Goal: Information Seeking & Learning: Learn about a topic

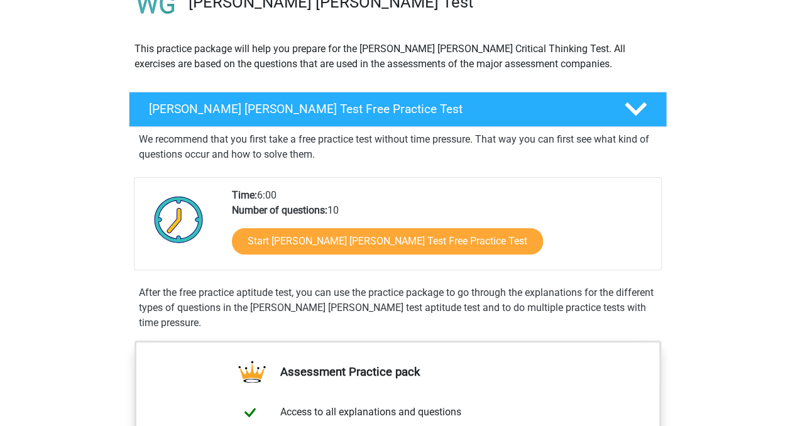
scroll to position [114, 0]
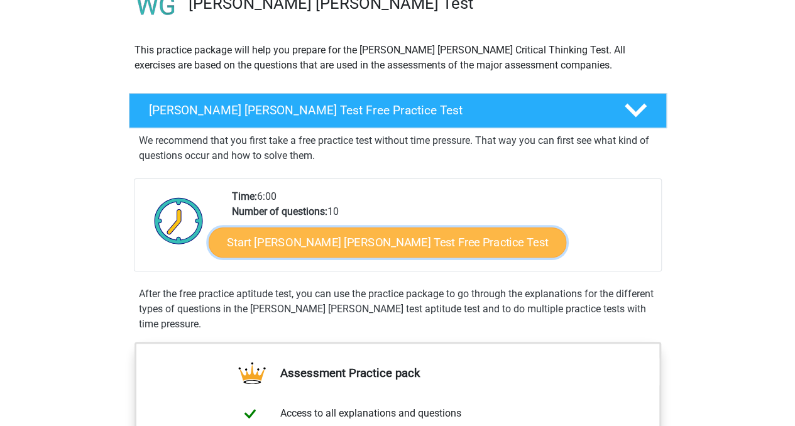
click at [334, 236] on link "Start Watson Glaser Test Free Practice Test" at bounding box center [388, 243] width 358 height 30
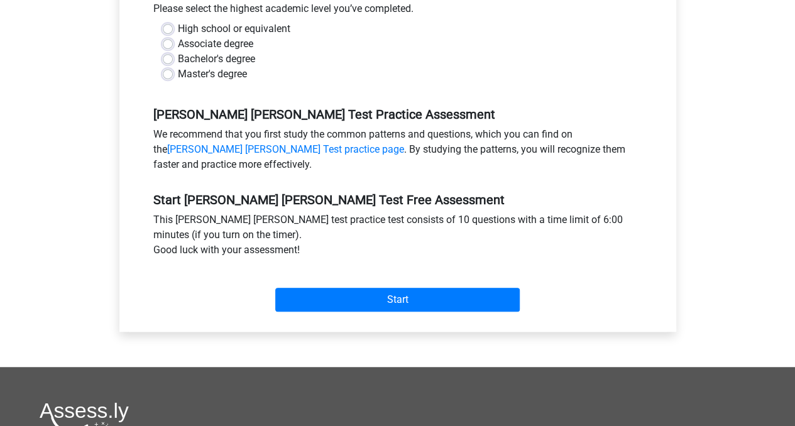
scroll to position [315, 0]
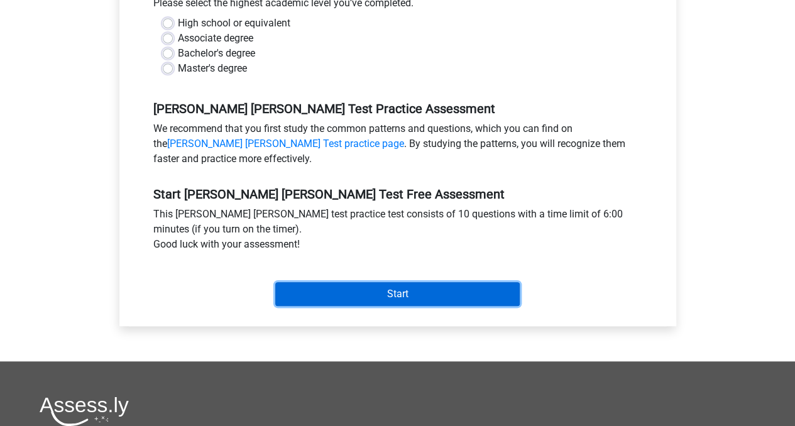
click at [358, 282] on input "Start" at bounding box center [397, 294] width 245 height 24
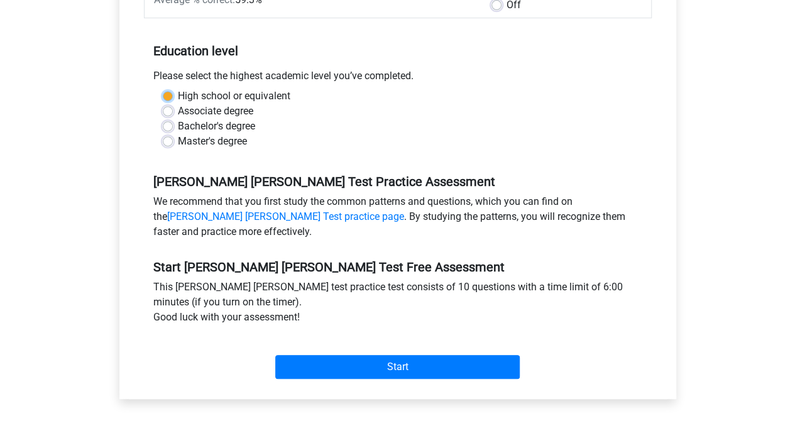
scroll to position [236, 0]
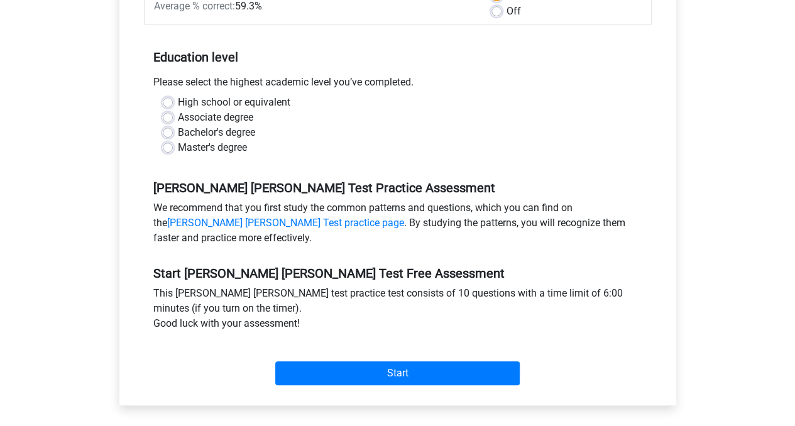
click at [178, 140] on label "Master's degree" at bounding box center [212, 147] width 69 height 15
click at [170, 140] on input "Master's degree" at bounding box center [168, 146] width 10 height 13
radio input "true"
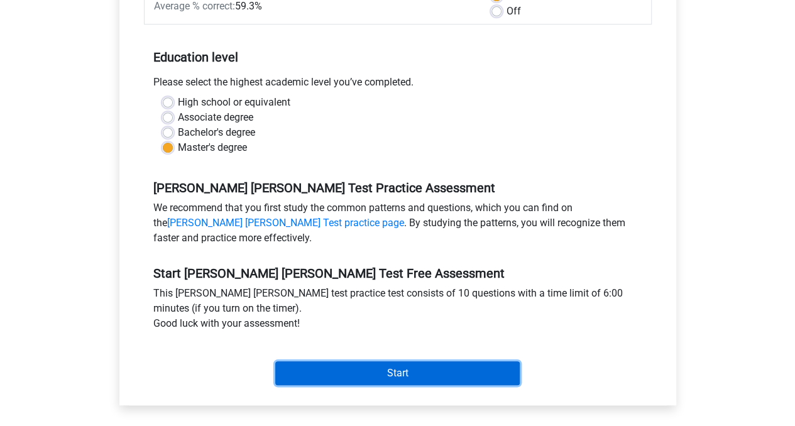
click at [380, 361] on input "Start" at bounding box center [397, 373] width 245 height 24
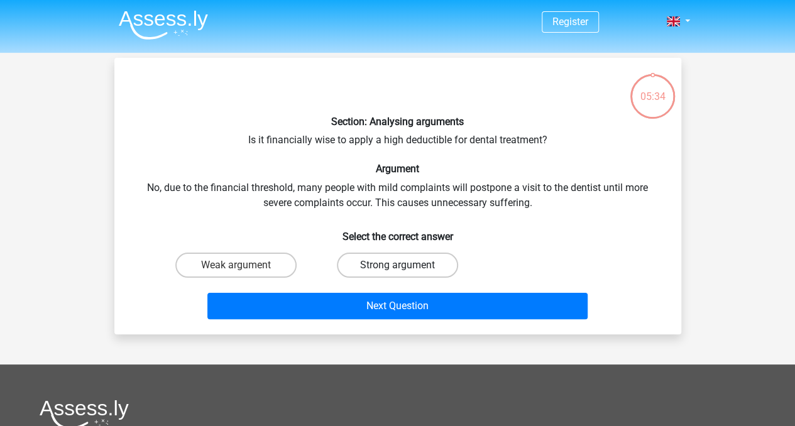
click at [424, 267] on label "Strong argument" at bounding box center [397, 265] width 121 height 25
click at [405, 267] on input "Strong argument" at bounding box center [401, 269] width 8 height 8
radio input "true"
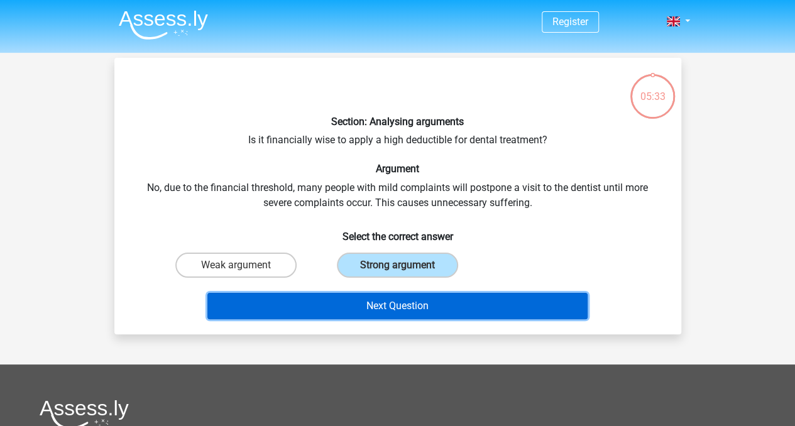
click at [436, 301] on button "Next Question" at bounding box center [397, 306] width 380 height 26
